Goal: Information Seeking & Learning: Learn about a topic

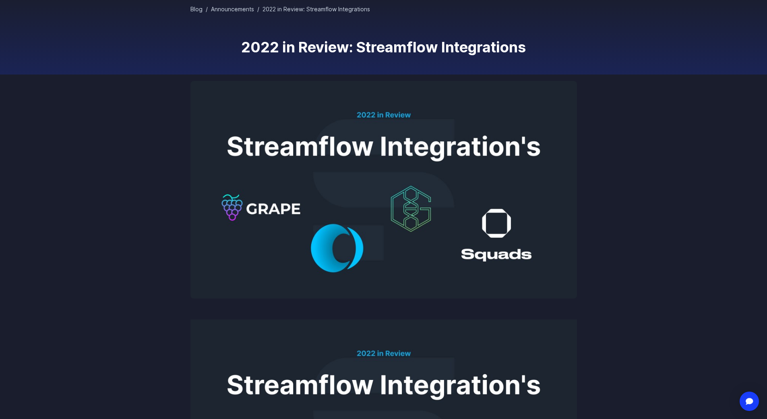
scroll to position [81, 0]
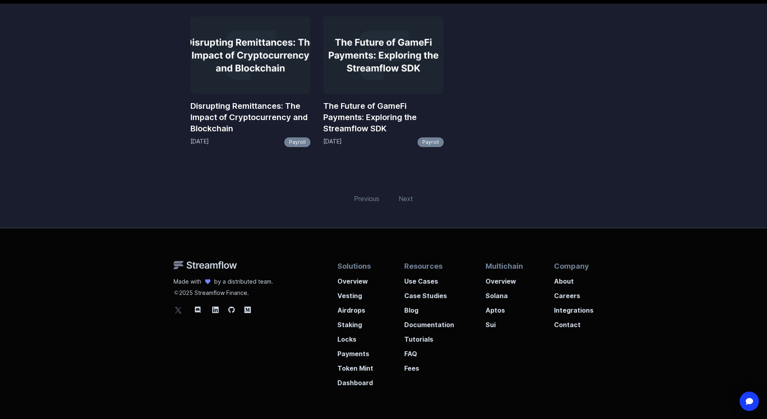
scroll to position [161, 0]
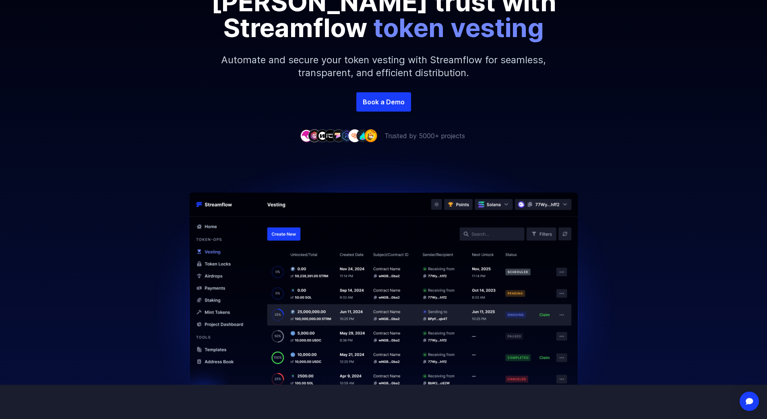
scroll to position [161, 0]
